Goal: Transaction & Acquisition: Purchase product/service

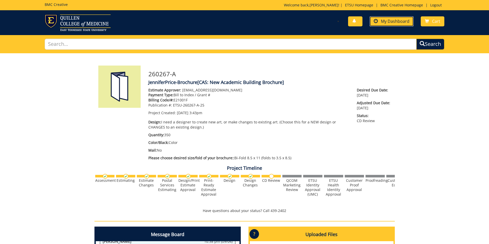
click at [396, 21] on span "My Dashboard" at bounding box center [395, 21] width 28 height 6
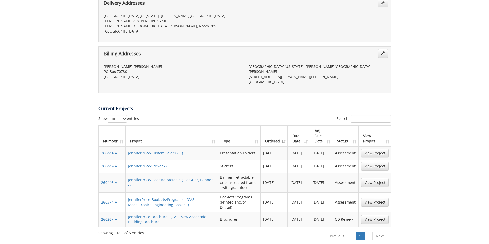
scroll to position [154, 0]
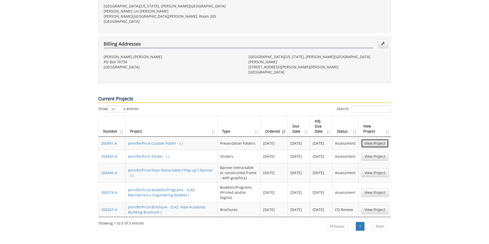
click at [367, 139] on link "View Project" at bounding box center [374, 143] width 27 height 9
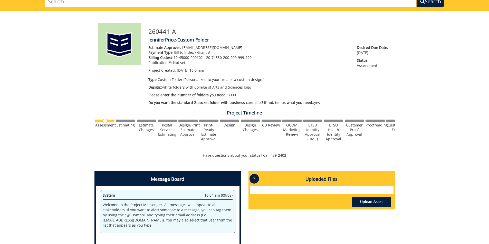
scroll to position [103, 0]
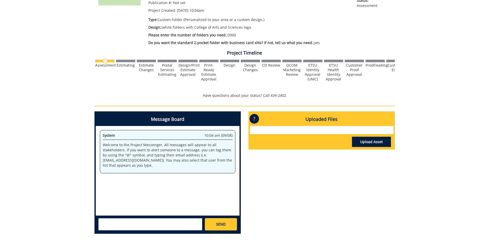
click at [145, 225] on textarea at bounding box center [150, 225] width 104 height 12
click at [180, 224] on textarea "@conleyga@etsu.edu Hi Fred! These will be just standard white folders with two …" at bounding box center [150, 225] width 104 height 12
drag, startPoint x: 183, startPoint y: 224, endPoint x: 161, endPoint y: 224, distance: 21.8
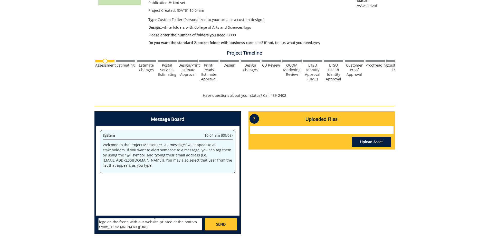
click at [161, 224] on textarea "@conleyga@etsu.edu Hi Fred! These will be just standard white folders with two …" at bounding box center [150, 225] width 104 height 12
click at [187, 220] on textarea "@conleyga@etsu.edu Hi Fred! These will be just standard white folders with two …" at bounding box center [150, 225] width 104 height 12
type textarea "@conleyga@etsu.edu Hi Fred! These will be just standard white folders with two …"
click at [184, 232] on div "Christopher Talbert ctalbert@stellarstudios.com Steve Schultz sschultz@stellars…" at bounding box center [168, 224] width 144 height 17
click at [222, 223] on span "SEND" at bounding box center [220, 224] width 9 height 5
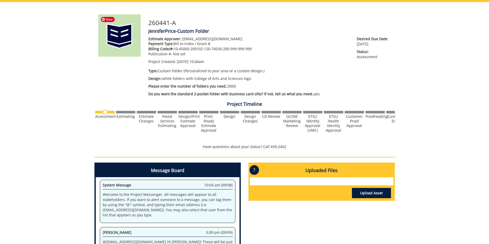
scroll to position [0, 0]
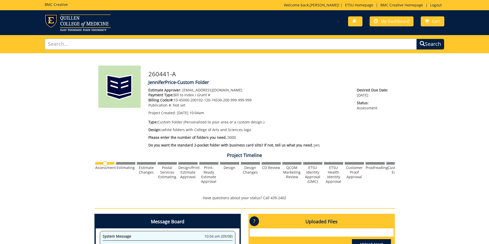
click at [123, 43] on input "text" at bounding box center [231, 44] width 372 height 11
type input "lanyards badges"
click at [416, 39] on button "Search" at bounding box center [430, 44] width 28 height 11
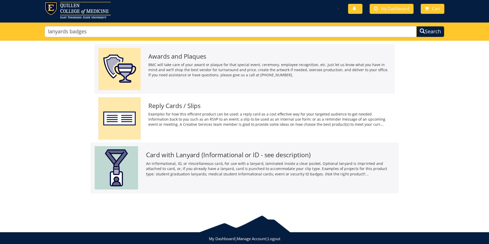
scroll to position [25, 0]
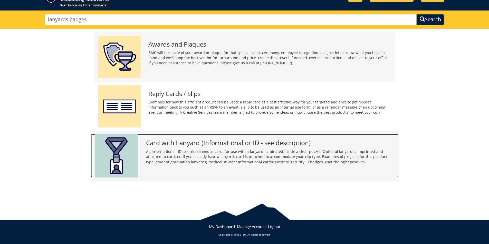
click at [240, 140] on h3 "Card with Lanyard (Informational or ID - see description)" at bounding box center [270, 143] width 249 height 7
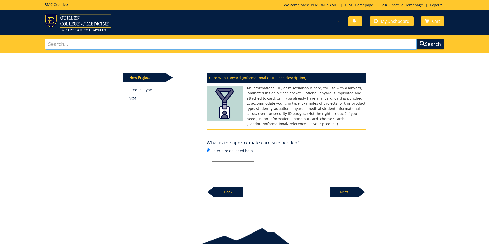
click at [76, 44] on input "text" at bounding box center [231, 44] width 372 height 11
type input "name tage"
click at [416, 39] on button "Search" at bounding box center [430, 44] width 28 height 11
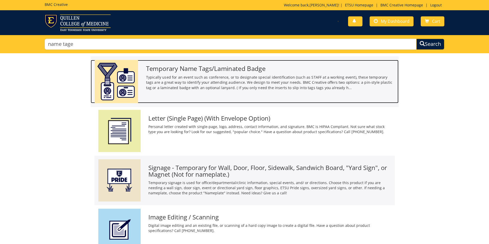
click at [231, 71] on h3 "Temporary Name Tags/Laminated Badge" at bounding box center [270, 68] width 249 height 7
